Goal: Transaction & Acquisition: Book appointment/travel/reservation

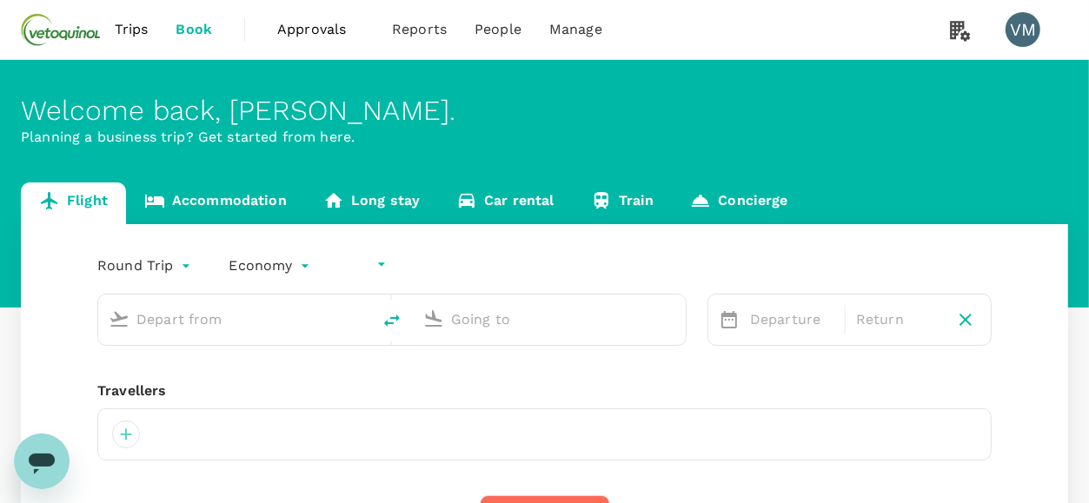
type input "undefined, undefined (any)"
type input "[GEOGRAPHIC_DATA], [GEOGRAPHIC_DATA] (any)"
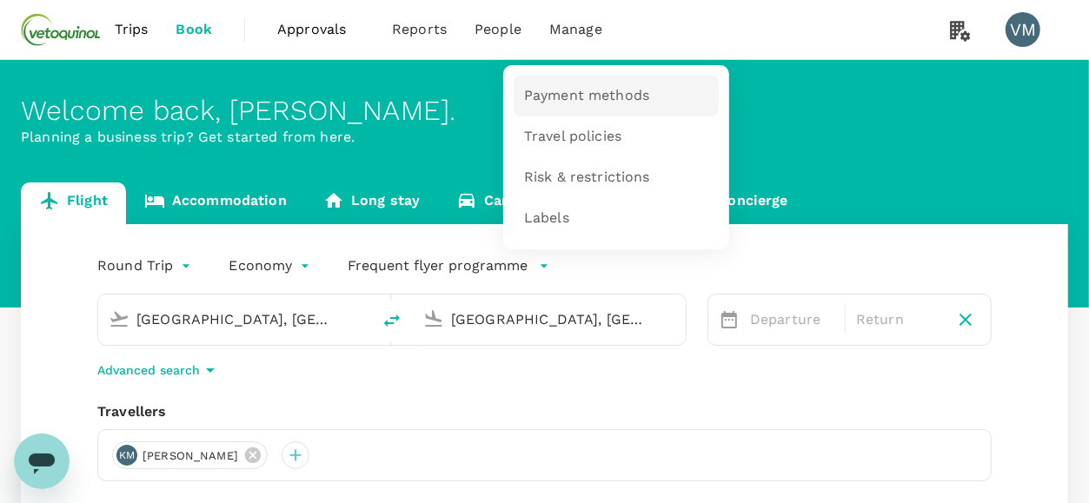
click at [573, 90] on span "Payment methods" at bounding box center [586, 96] width 125 height 20
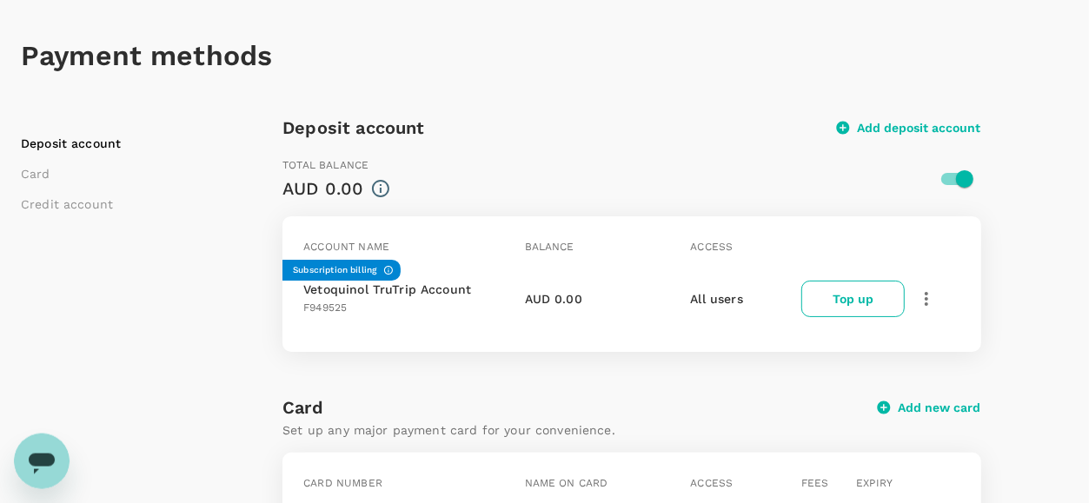
scroll to position [59, 0]
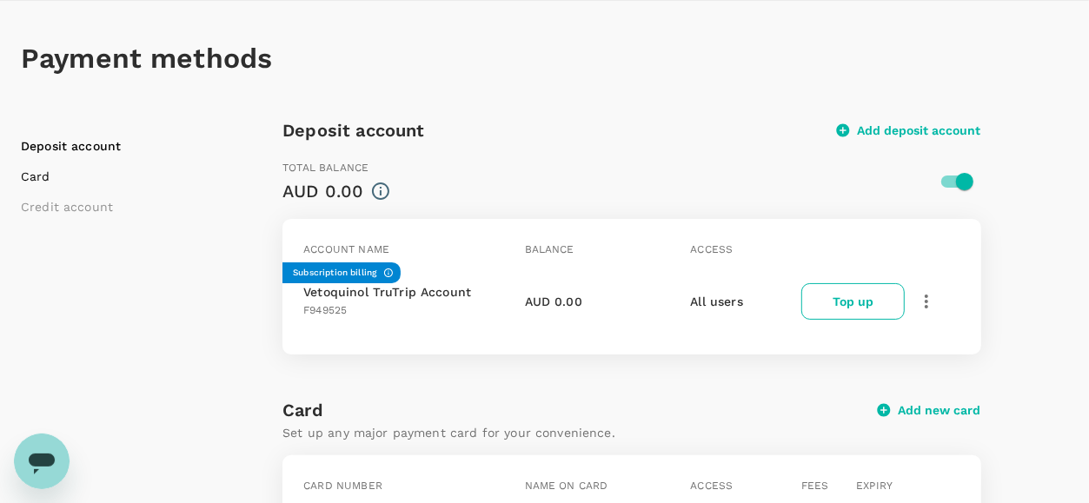
click at [42, 175] on li "Card" at bounding box center [129, 176] width 217 height 17
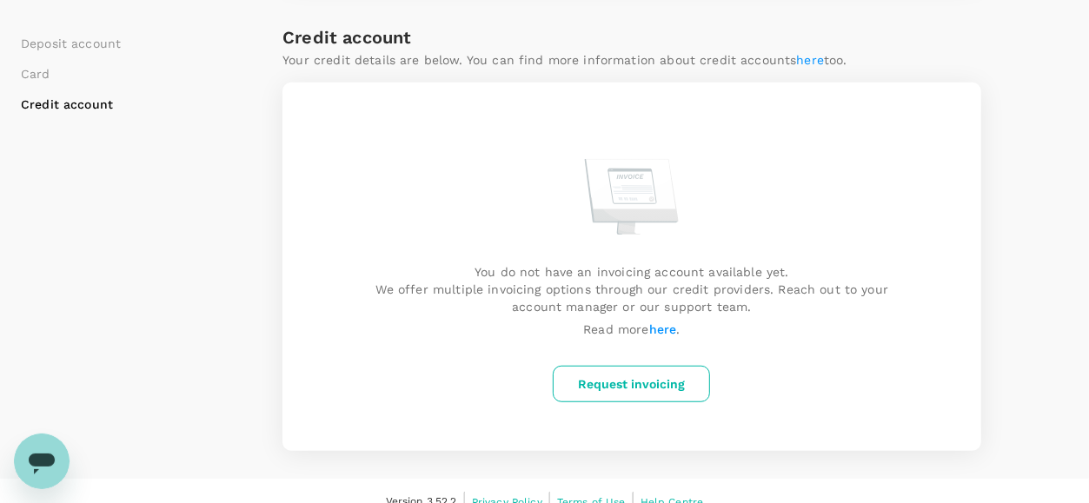
scroll to position [657, 0]
click at [594, 291] on p "You do not have an invoicing account available yet. We offer multiple invoicing…" at bounding box center [631, 290] width 601 height 52
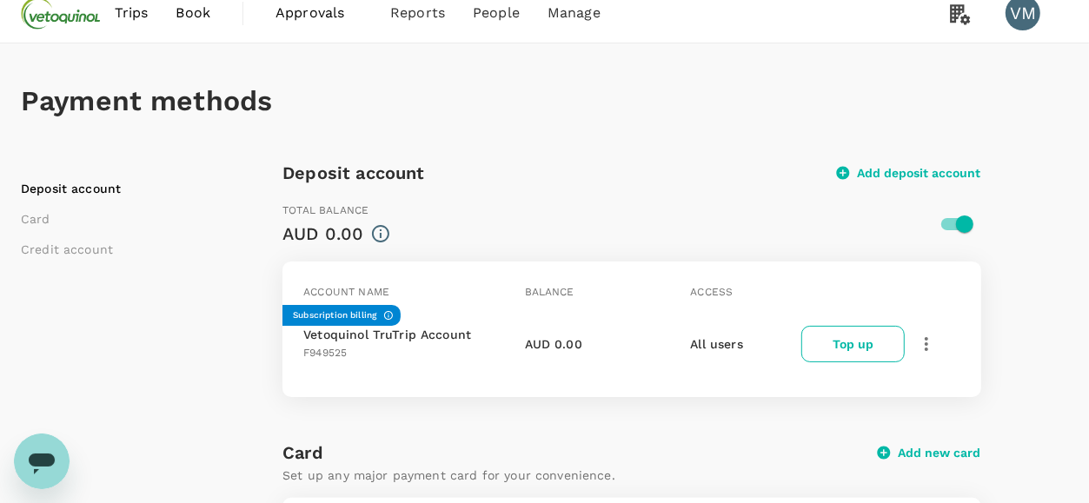
scroll to position [11, 0]
